Goal: Task Accomplishment & Management: Manage account settings

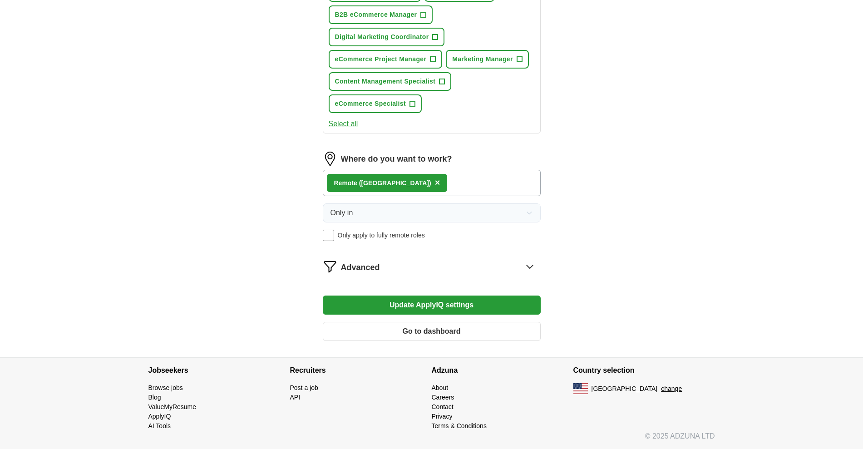
scroll to position [908, 0]
click at [525, 270] on icon at bounding box center [530, 266] width 15 height 15
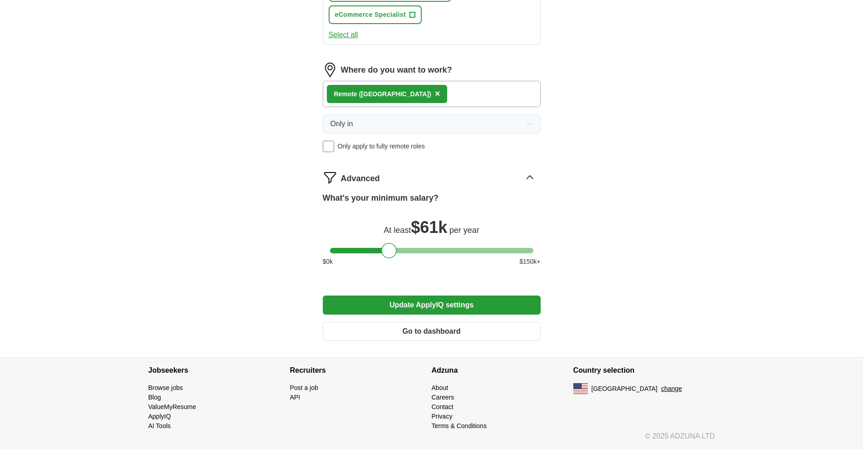
scroll to position [1069, 0]
drag, startPoint x: 386, startPoint y: 205, endPoint x: 379, endPoint y: 205, distance: 6.4
click at [379, 243] on div at bounding box center [382, 250] width 15 height 15
drag, startPoint x: 378, startPoint y: 204, endPoint x: 367, endPoint y: 201, distance: 11.2
click at [367, 243] on div at bounding box center [371, 250] width 15 height 15
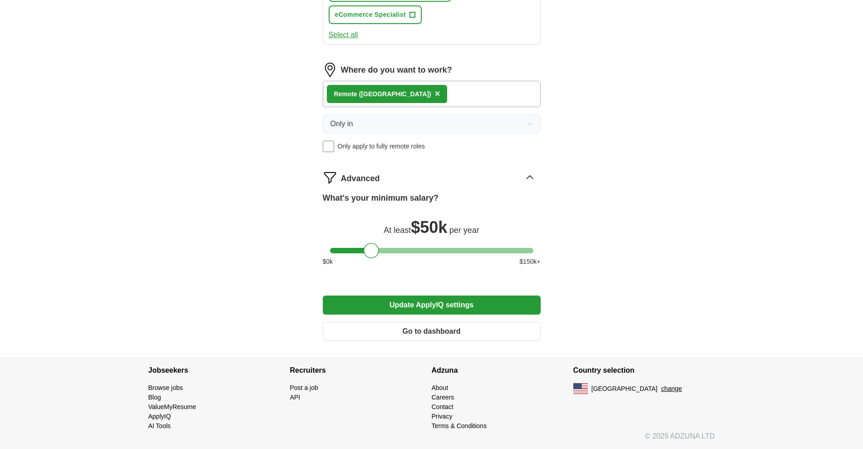
click at [399, 296] on button "Update ApplyIQ settings" at bounding box center [432, 305] width 218 height 19
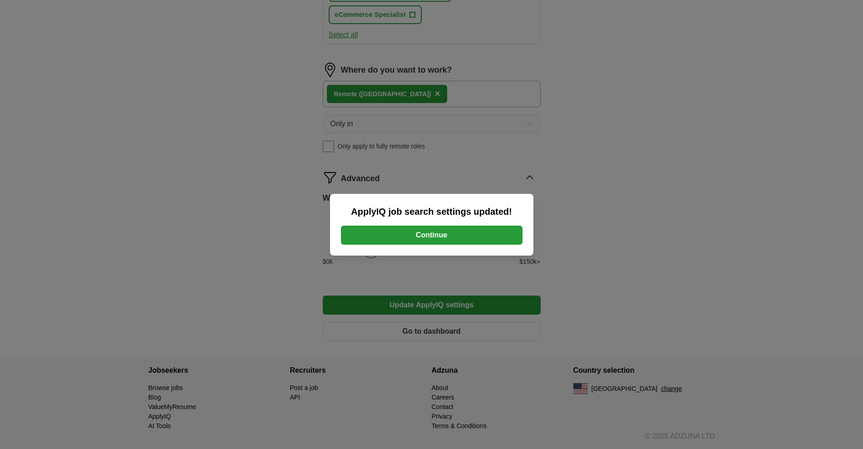
click at [400, 231] on button "Continue" at bounding box center [432, 235] width 182 height 19
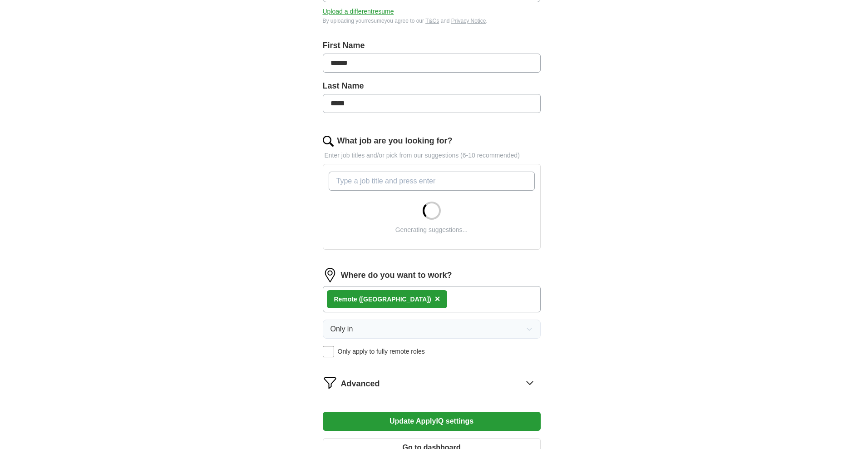
scroll to position [397, 0]
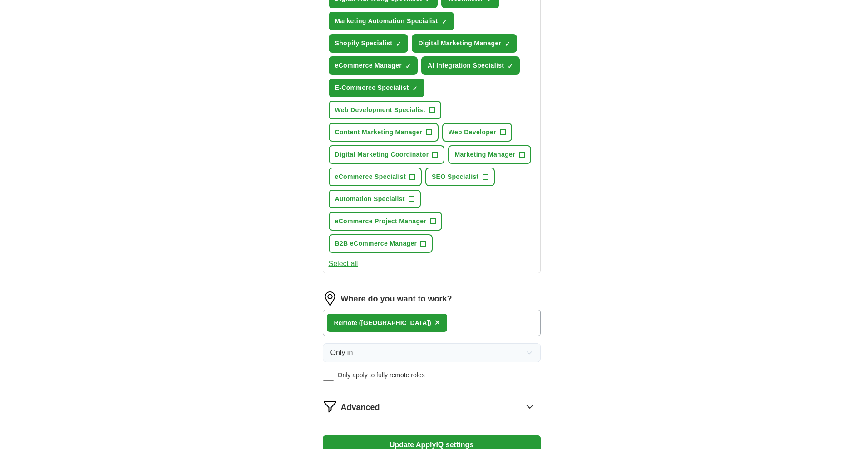
click at [0, 0] on span "×" at bounding box center [0, 0] width 0 height 0
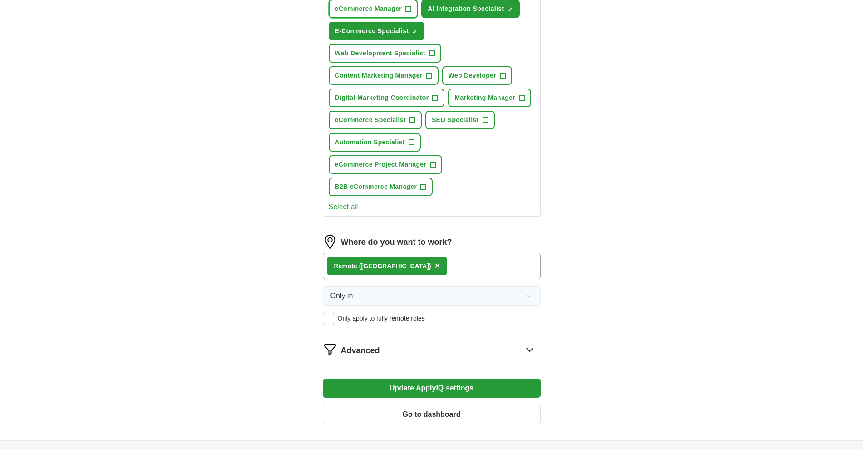
scroll to position [568, 0]
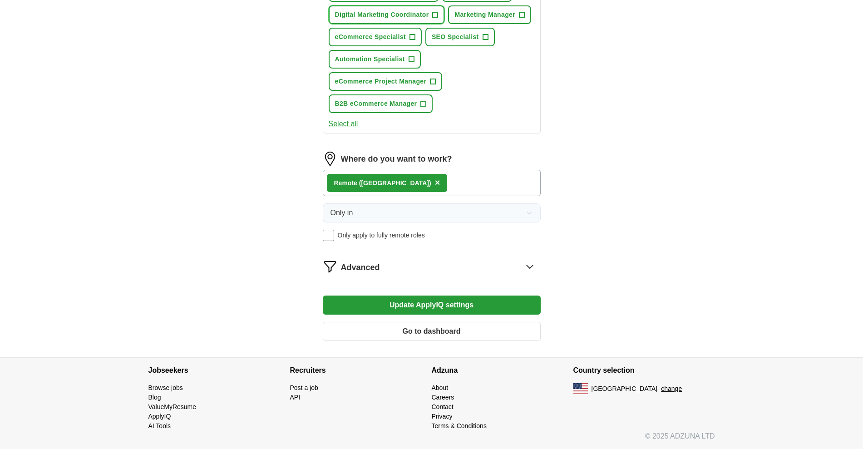
click at [438, 19] on span "+" at bounding box center [435, 14] width 5 height 7
click at [422, 46] on button "eCommerce Specialist +" at bounding box center [375, 37] width 93 height 19
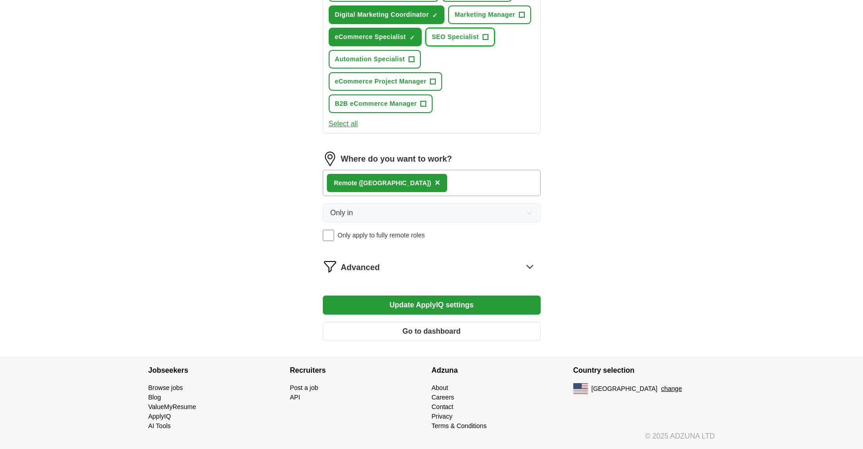
click at [483, 41] on span "+" at bounding box center [485, 37] width 5 height 7
click at [414, 63] on span "+" at bounding box center [411, 59] width 5 height 7
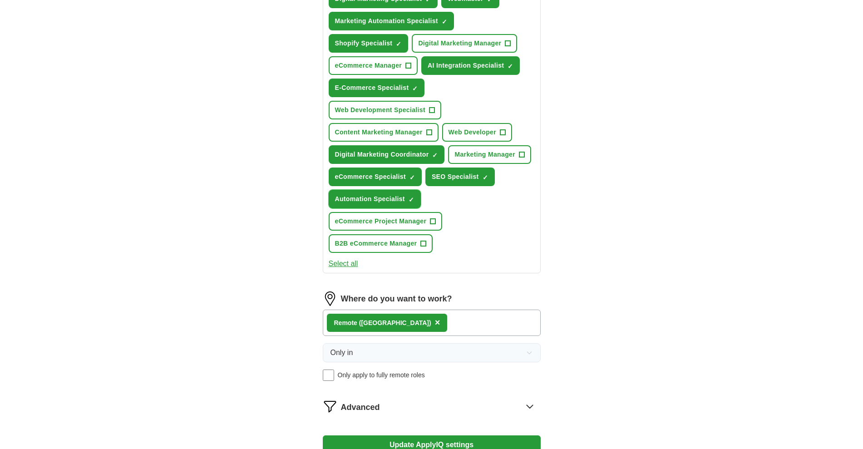
scroll to position [568, 0]
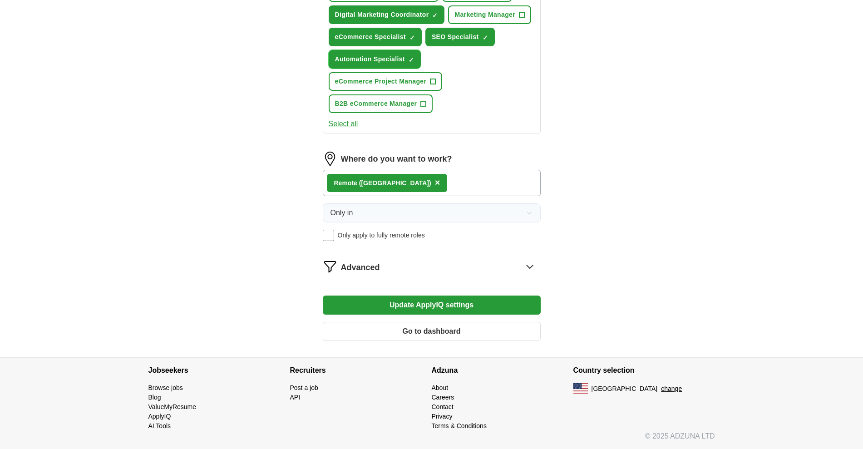
click at [0, 0] on span "×" at bounding box center [0, 0] width 0 height 0
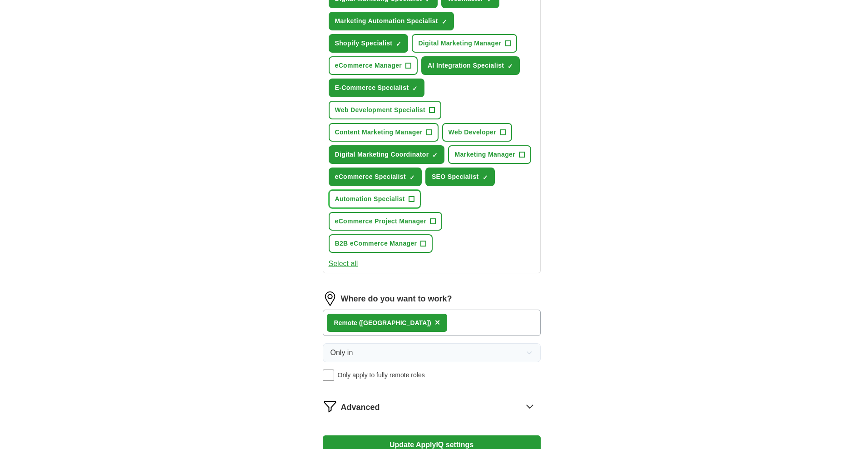
scroll to position [341, 0]
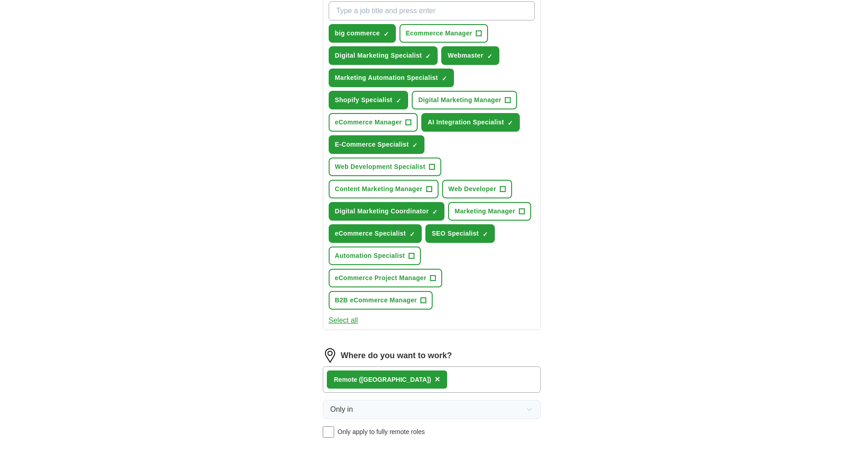
click at [343, 20] on input "What job are you looking for?" at bounding box center [432, 10] width 206 height 19
type input "website"
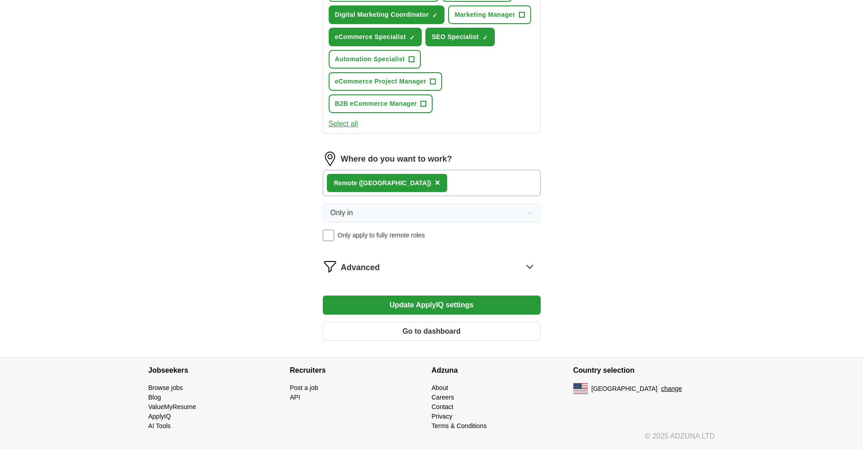
scroll to position [985, 0]
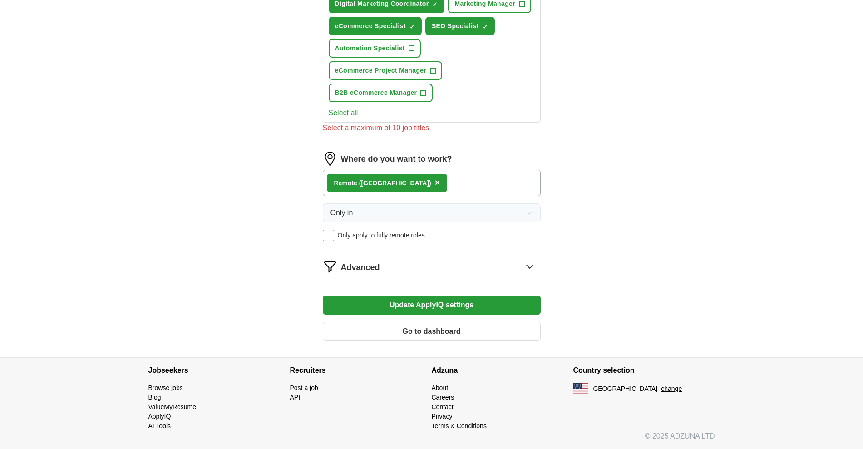
click at [363, 296] on button "Update ApplyIQ settings" at bounding box center [432, 305] width 218 height 19
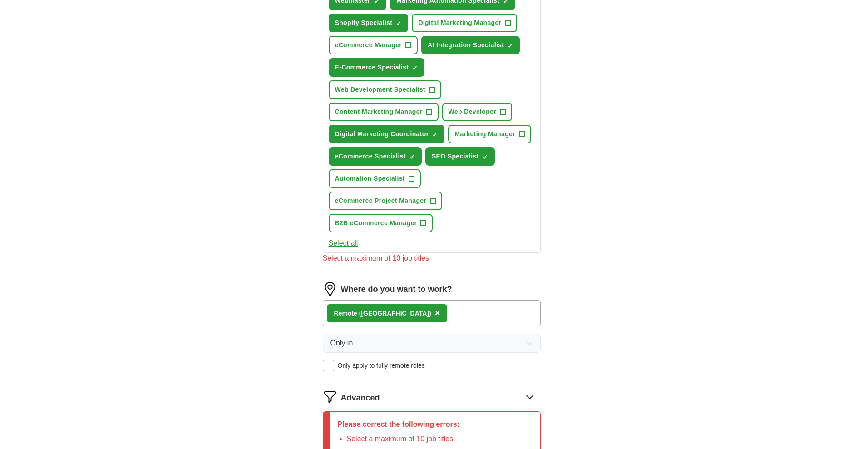
scroll to position [304, 0]
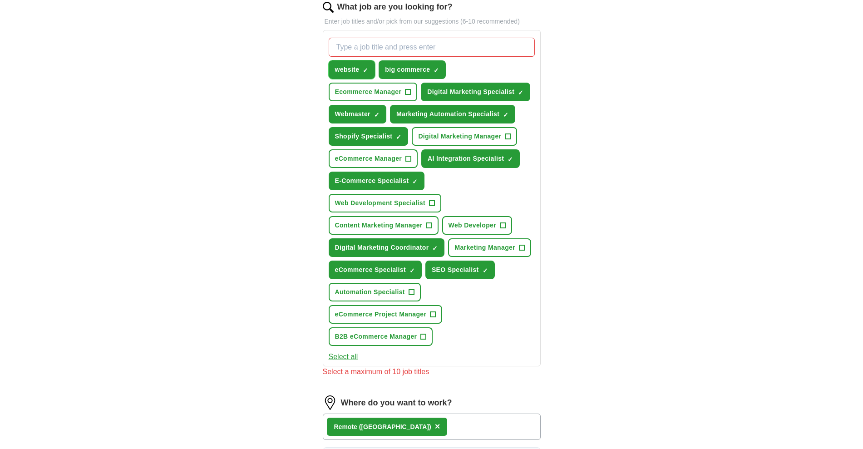
click at [0, 0] on span "×" at bounding box center [0, 0] width 0 height 0
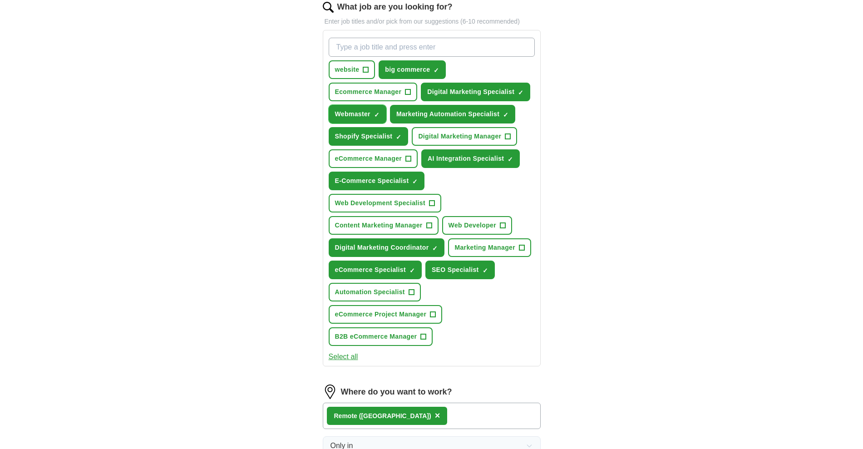
click at [0, 0] on span "×" at bounding box center [0, 0] width 0 height 0
click at [401, 57] on input "What job are you looking for?" at bounding box center [432, 47] width 206 height 19
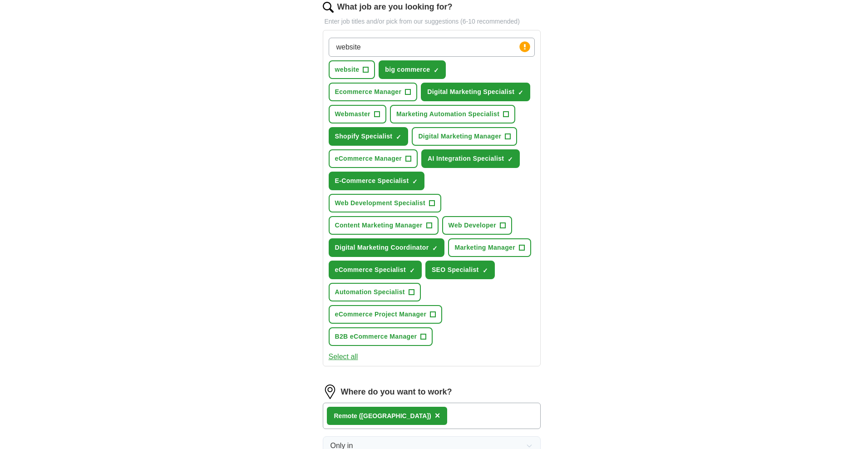
drag, startPoint x: 388, startPoint y: 154, endPoint x: 319, endPoint y: 151, distance: 68.7
click at [319, 151] on div "Let ApplyIQ do the hard work of searching and applying for jobs. Just tell us w…" at bounding box center [432, 182] width 291 height 816
paste input "Web & e-Commerce Implementation Specialist"
drag, startPoint x: 417, startPoint y: 155, endPoint x: 356, endPoint y: 152, distance: 61.0
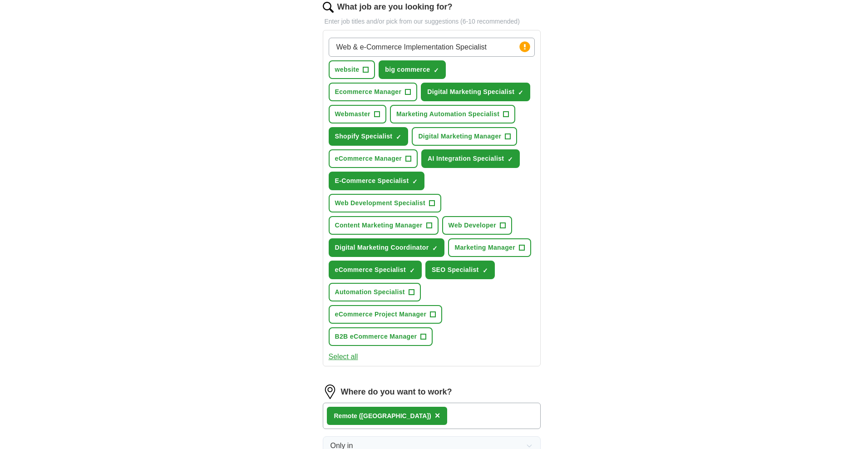
click at [356, 57] on input "Web & e-Commerce Implementation Specialist" at bounding box center [432, 47] width 206 height 19
type input "Website Implementation Specialist"
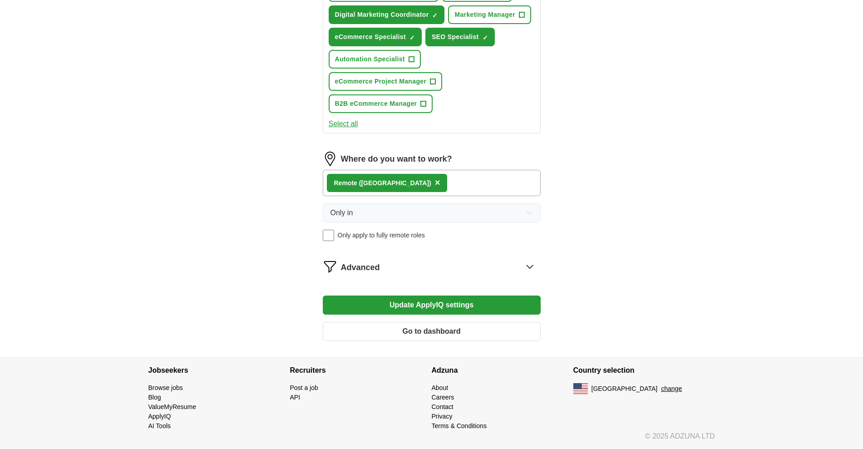
scroll to position [929, 0]
click at [337, 315] on button "Update ApplyIQ settings" at bounding box center [432, 305] width 218 height 19
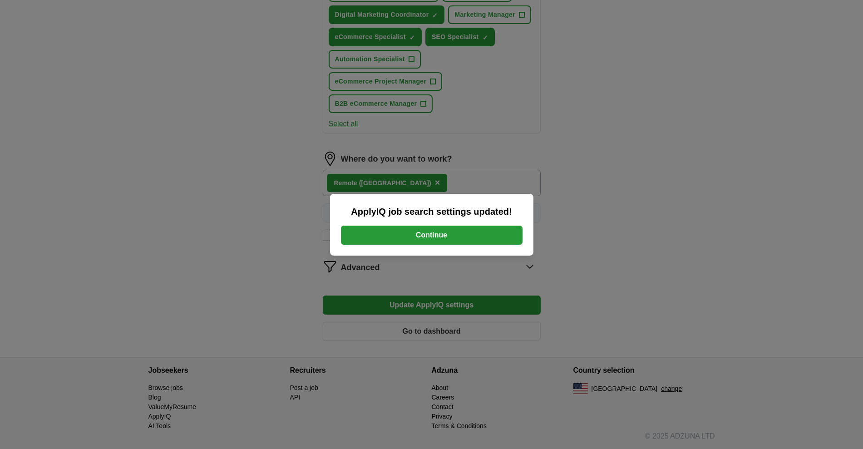
click at [422, 238] on button "Continue" at bounding box center [432, 235] width 182 height 19
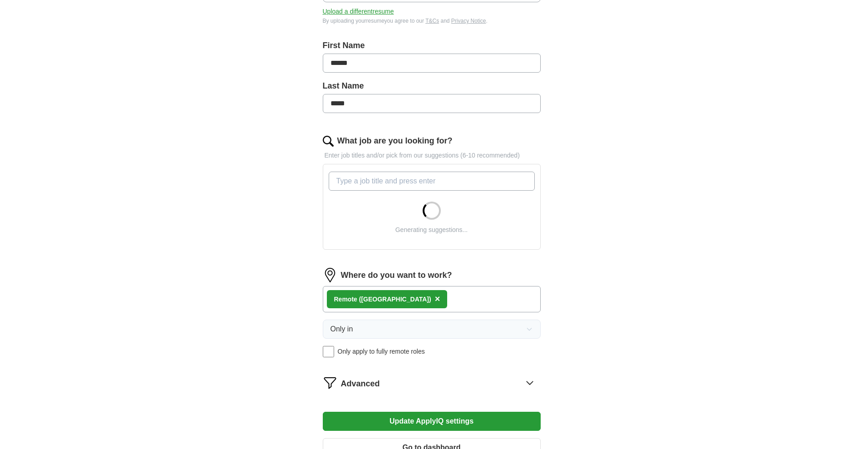
scroll to position [397, 0]
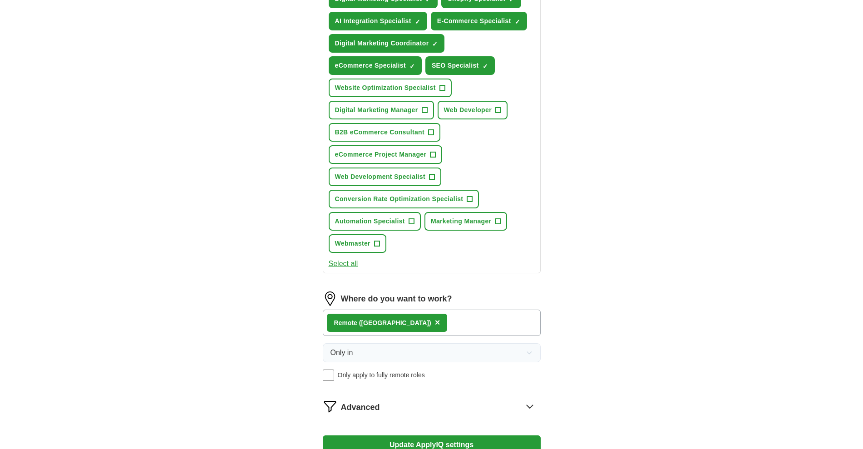
type input "ecommerce"
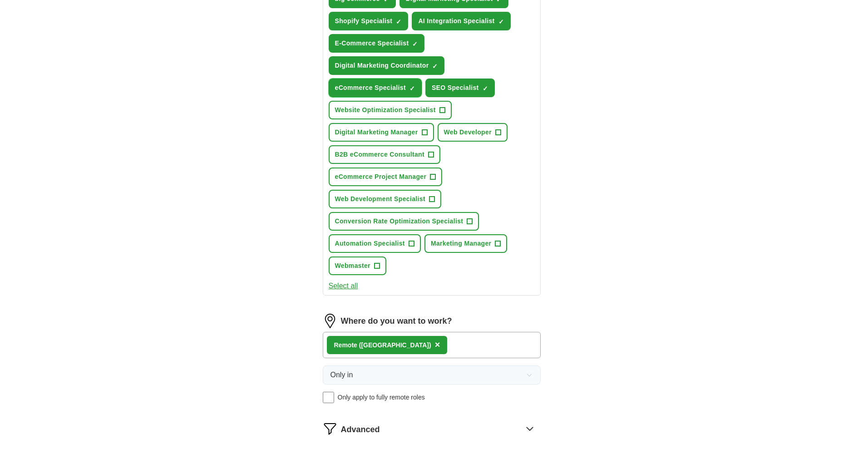
click at [0, 0] on span "×" at bounding box center [0, 0] width 0 height 0
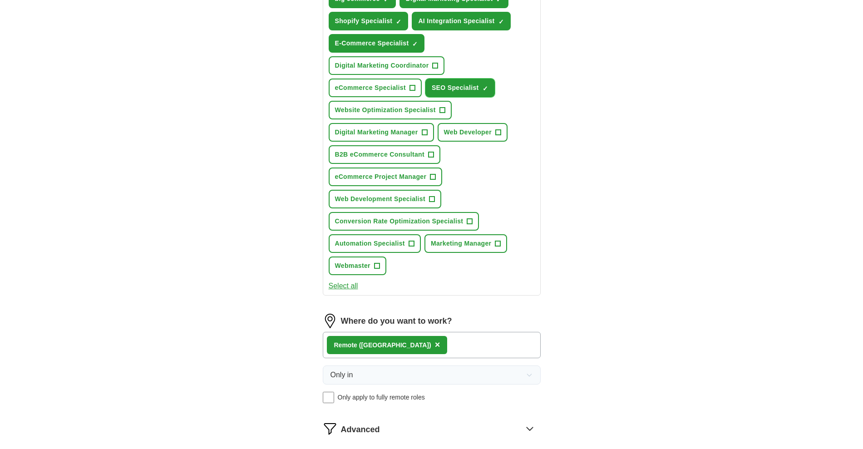
click at [0, 0] on span "×" at bounding box center [0, 0] width 0 height 0
type input "seo"
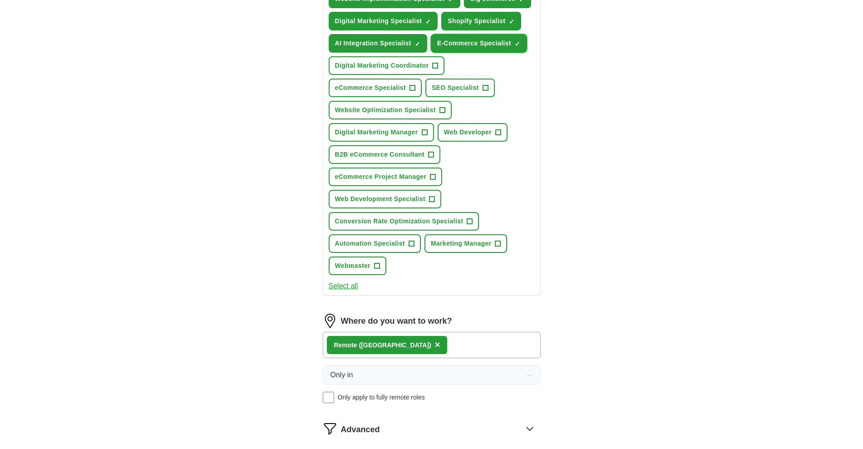
click at [0, 0] on span "×" at bounding box center [0, 0] width 0 height 0
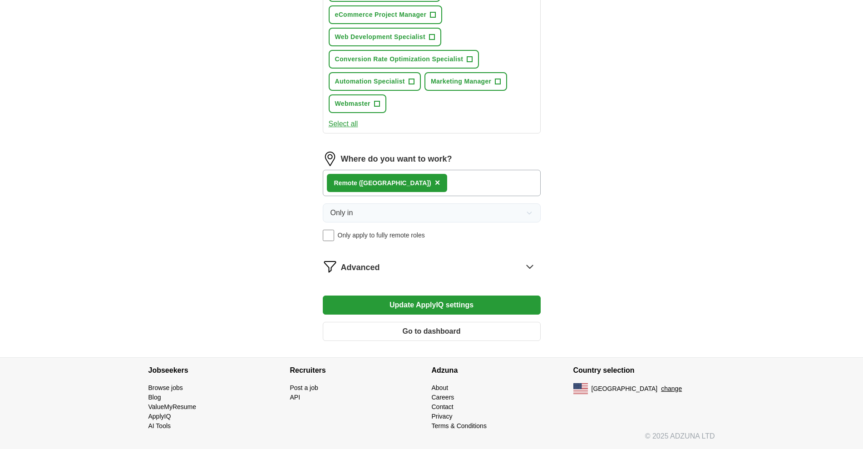
scroll to position [341, 0]
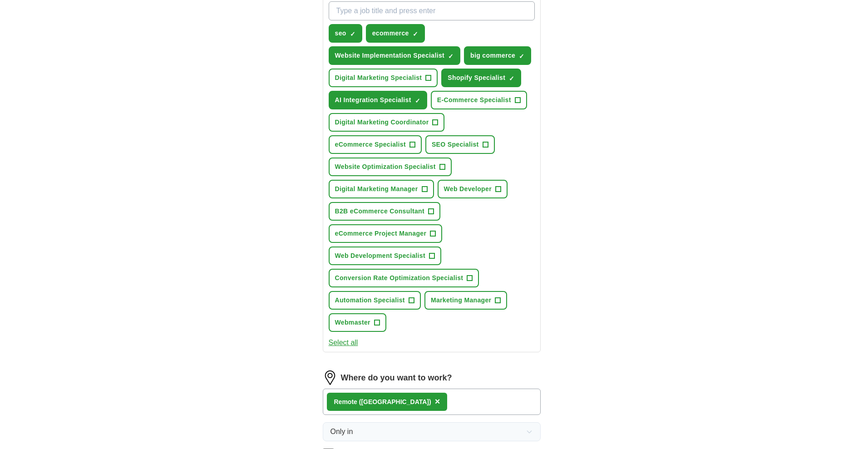
click at [479, 20] on input "What job are you looking for?" at bounding box center [432, 10] width 206 height 19
type input "c"
type input "CMS"
click at [0, 0] on span "×" at bounding box center [0, 0] width 0 height 0
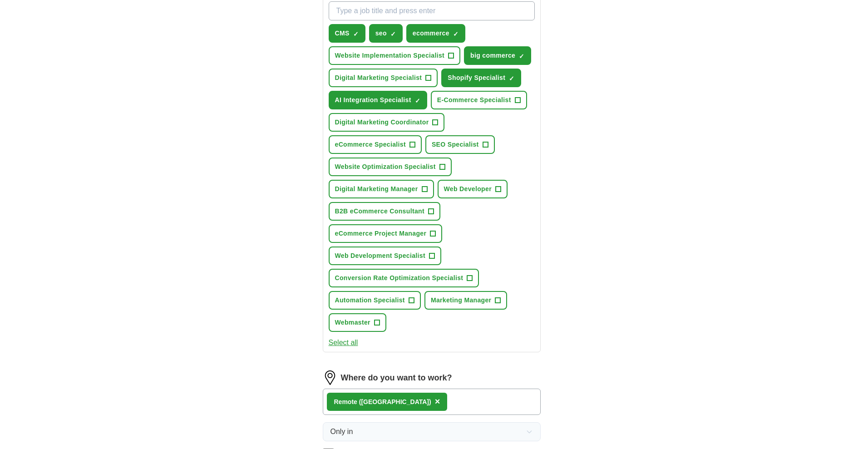
click at [398, 20] on input "What job are you looking for?" at bounding box center [432, 10] width 206 height 19
type input "websites"
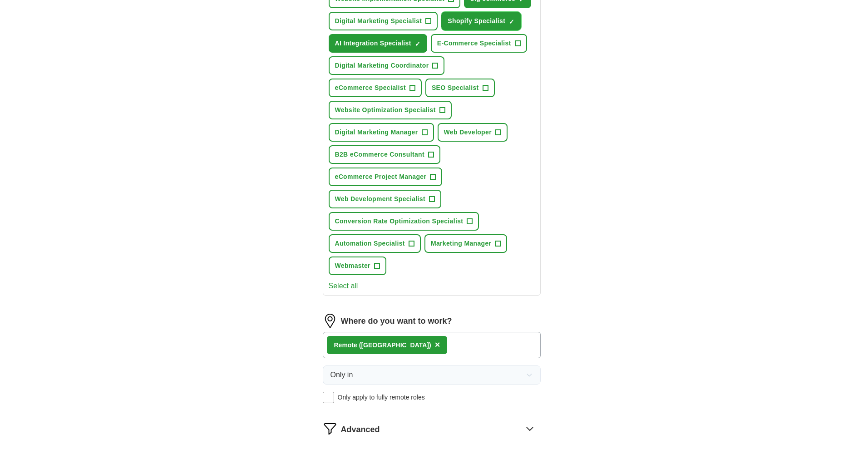
click at [0, 0] on span "×" at bounding box center [0, 0] width 0 height 0
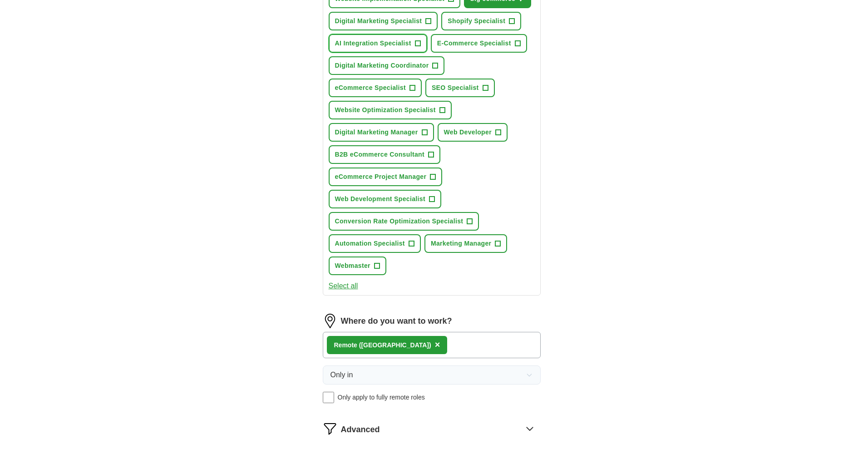
scroll to position [284, 0]
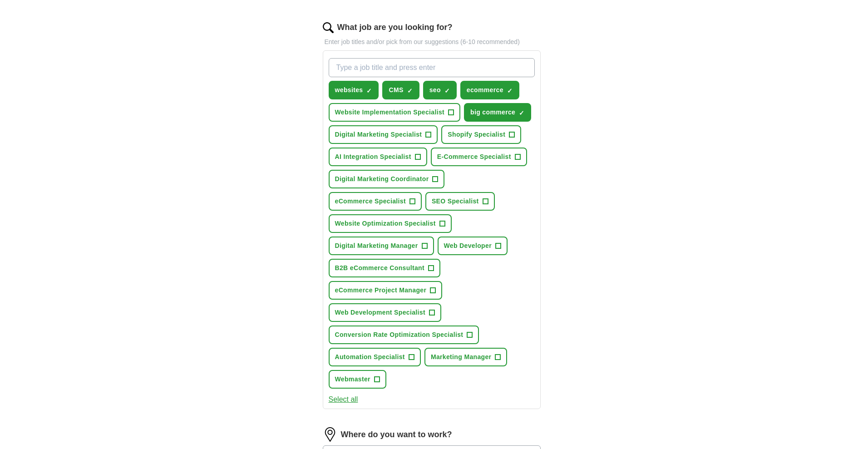
click at [379, 77] on input "What job are you looking for?" at bounding box center [432, 67] width 206 height 19
type input "b"
type input "AI"
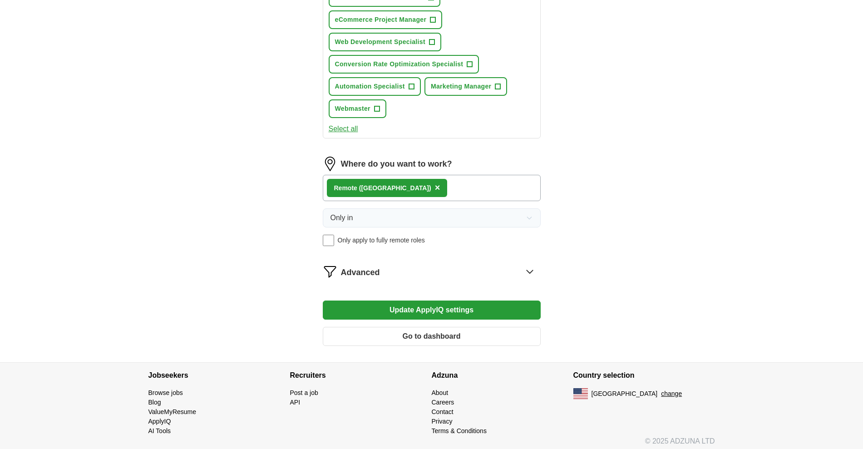
scroll to position [804, 0]
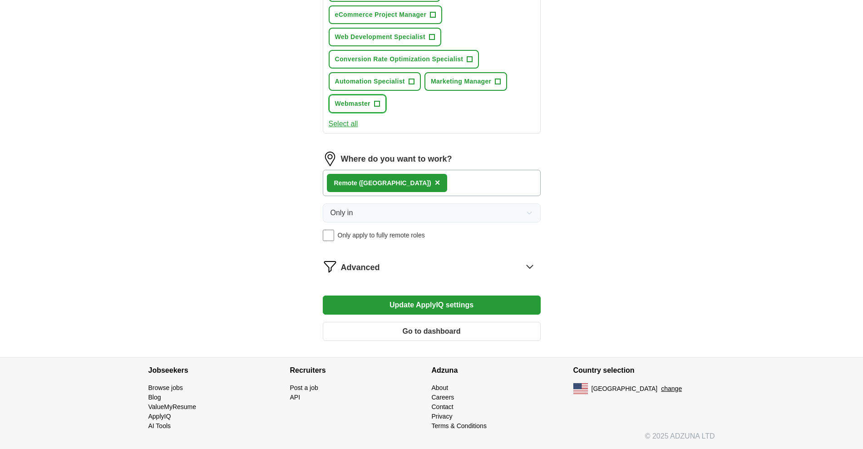
click at [380, 108] on span "+" at bounding box center [376, 103] width 5 height 7
click at [418, 296] on button "Update ApplyIQ settings" at bounding box center [432, 305] width 218 height 19
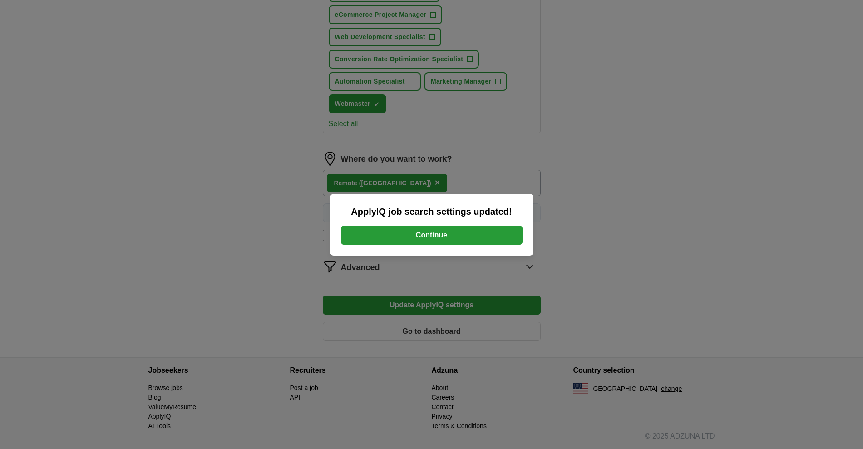
click at [433, 233] on button "Continue" at bounding box center [432, 235] width 182 height 19
